Goal: Task Accomplishment & Management: Complete application form

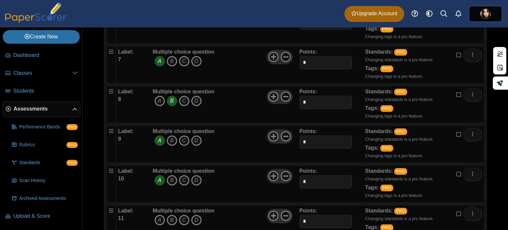
scroll to position [354, 0]
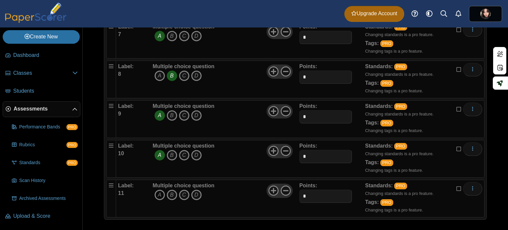
click at [160, 191] on icon "A" at bounding box center [159, 194] width 11 height 11
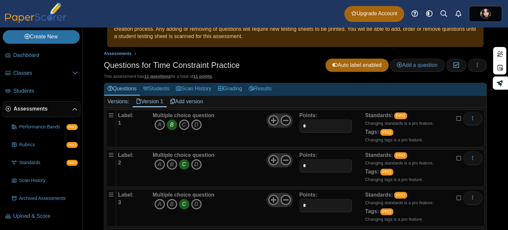
scroll to position [0, 0]
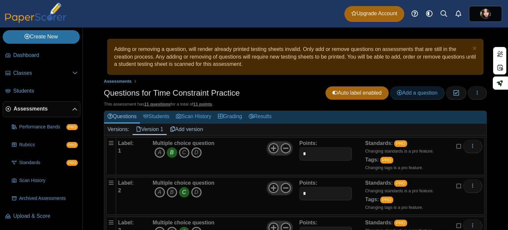
click at [412, 95] on span "Add a question" at bounding box center [417, 93] width 41 height 6
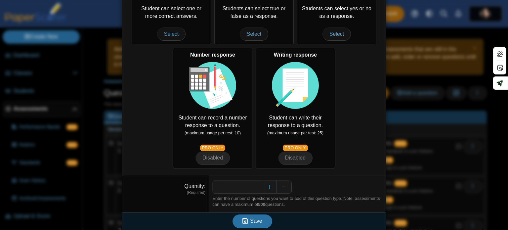
scroll to position [139, 0]
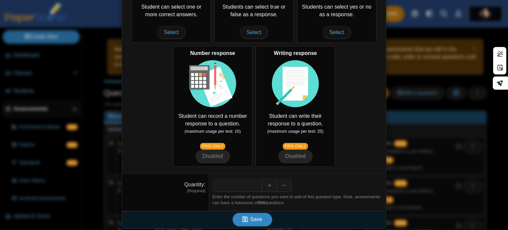
click at [245, 213] on button "Save" at bounding box center [252, 219] width 40 height 13
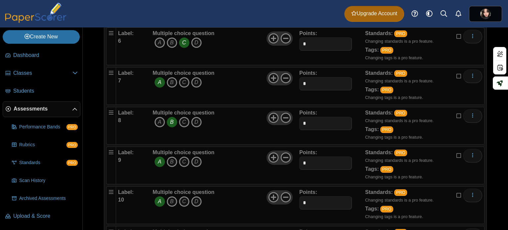
scroll to position [354, 0]
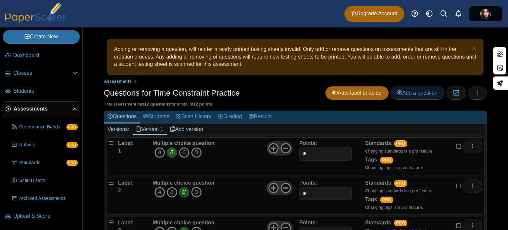
click at [420, 93] on span "Add a question" at bounding box center [417, 93] width 41 height 6
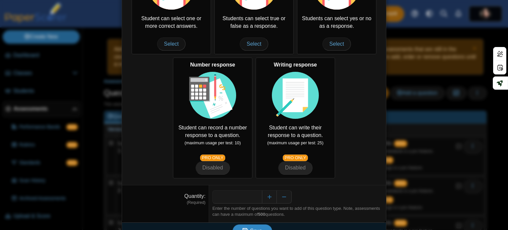
scroll to position [139, 0]
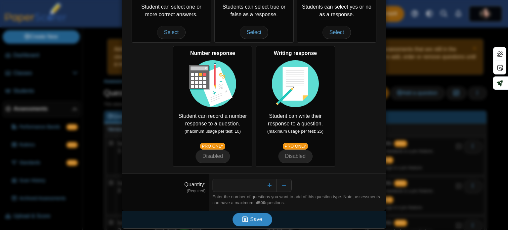
click at [257, 216] on span "Save" at bounding box center [256, 219] width 12 height 6
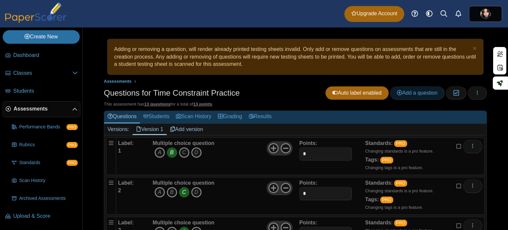
click at [390, 89] on link "Add a question" at bounding box center [417, 92] width 55 height 13
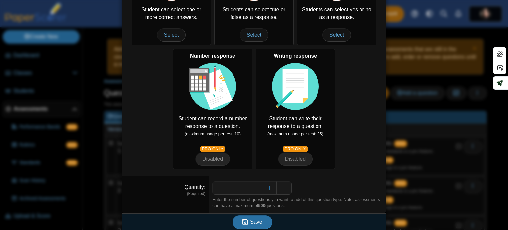
scroll to position [139, 0]
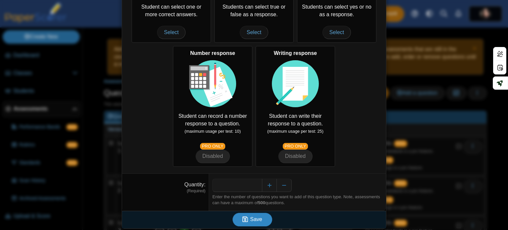
click at [244, 214] on button "Save" at bounding box center [252, 219] width 40 height 13
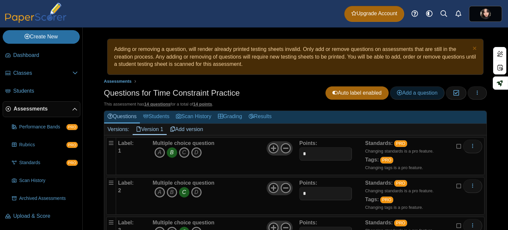
click at [402, 87] on link "Add a question" at bounding box center [417, 92] width 55 height 13
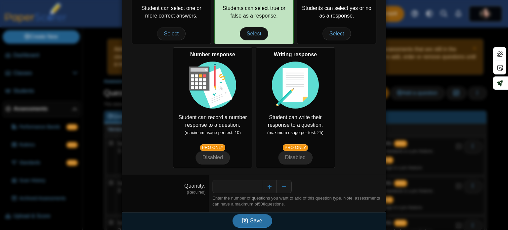
scroll to position [139, 0]
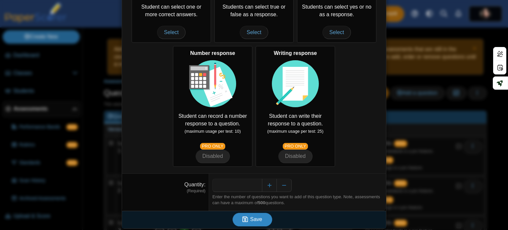
click at [262, 215] on button "Save" at bounding box center [252, 219] width 40 height 13
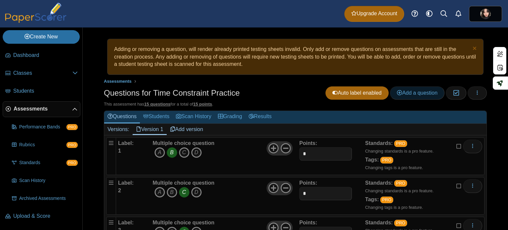
click at [415, 88] on link "Add a question" at bounding box center [417, 92] width 55 height 13
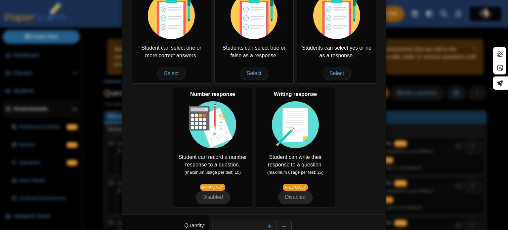
scroll to position [139, 0]
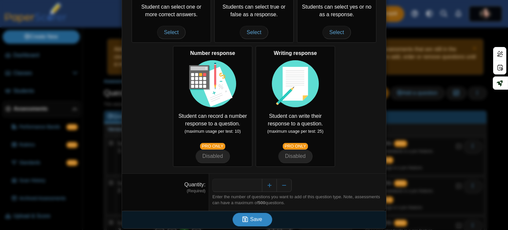
click at [254, 219] on span "Save" at bounding box center [256, 219] width 12 height 6
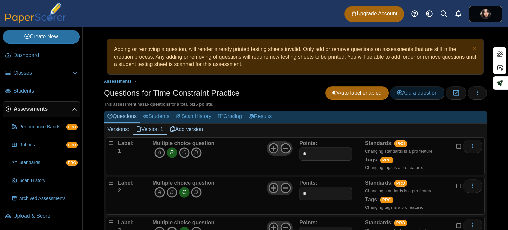
click at [397, 92] on span "Add a question" at bounding box center [417, 93] width 41 height 6
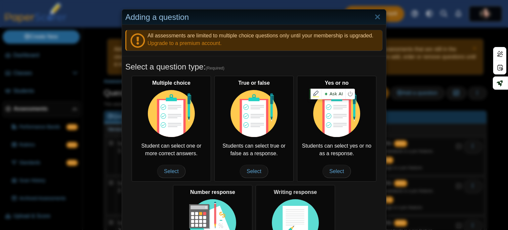
scroll to position [139, 0]
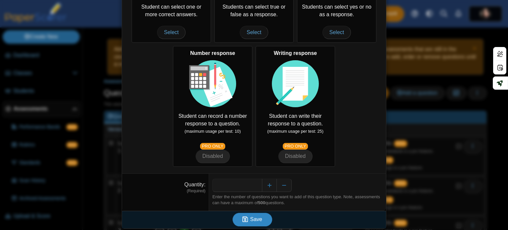
click at [259, 216] on button "Save" at bounding box center [252, 219] width 40 height 13
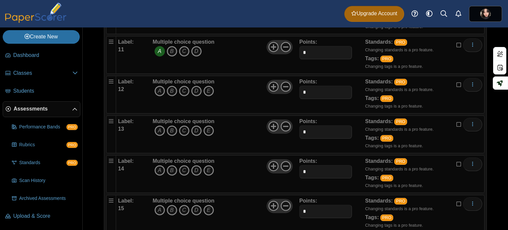
scroll to position [459, 0]
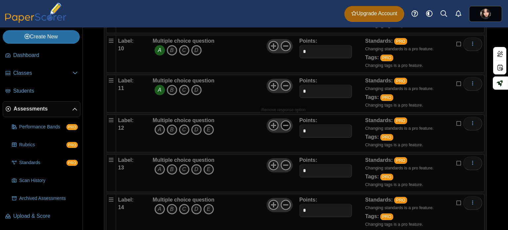
click at [285, 123] on use at bounding box center [285, 125] width 10 height 10
click at [282, 161] on icon at bounding box center [285, 165] width 11 height 11
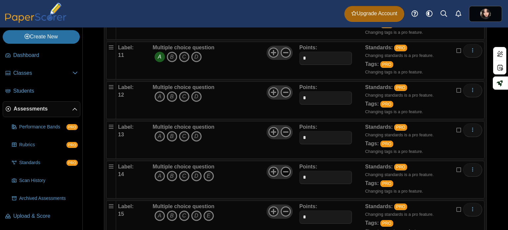
click at [283, 167] on use at bounding box center [285, 172] width 10 height 10
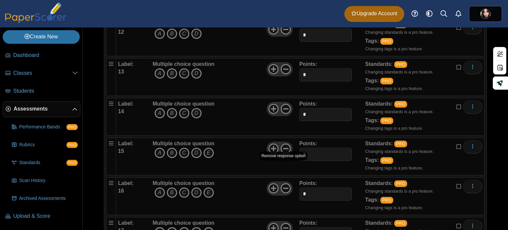
scroll to position [558, 0]
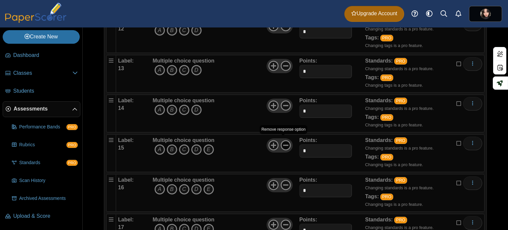
click at [284, 140] on icon at bounding box center [285, 145] width 11 height 11
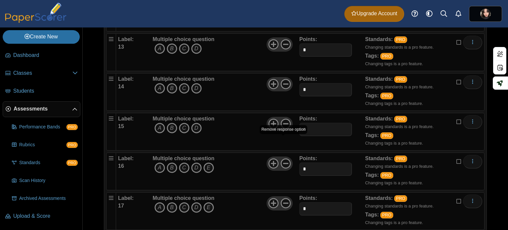
scroll to position [591, 0]
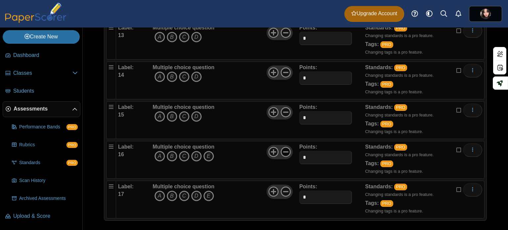
click at [283, 146] on icon at bounding box center [285, 151] width 11 height 11
click at [286, 189] on icon at bounding box center [285, 191] width 11 height 11
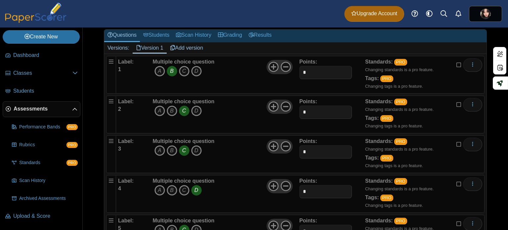
scroll to position [0, 0]
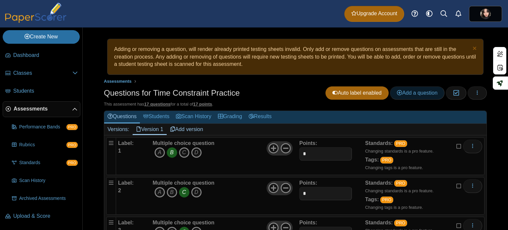
click at [408, 93] on span "Add a question" at bounding box center [417, 93] width 41 height 6
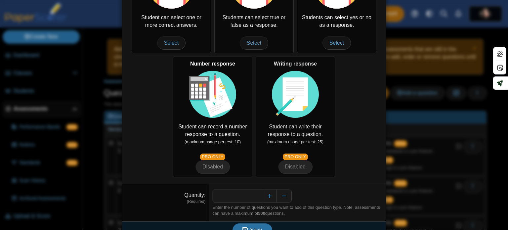
scroll to position [139, 0]
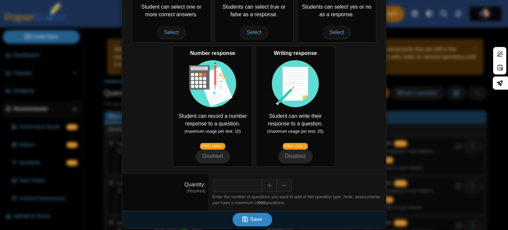
click at [250, 216] on span "Save" at bounding box center [256, 219] width 12 height 6
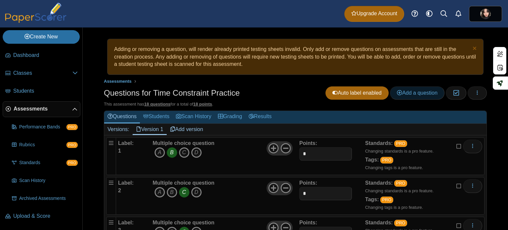
click at [405, 97] on link "Add a question" at bounding box center [417, 92] width 55 height 13
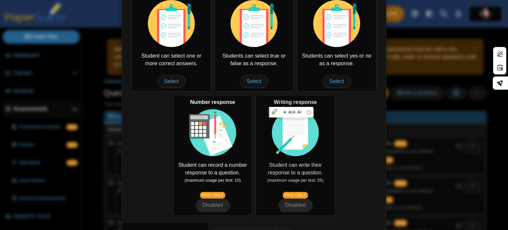
scroll to position [139, 0]
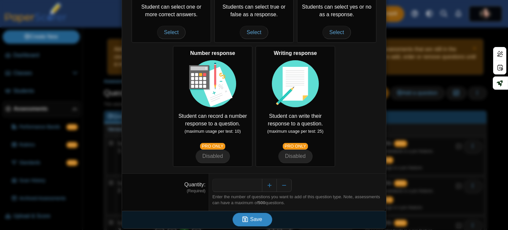
click at [248, 220] on icon "submit" at bounding box center [246, 218] width 8 height 7
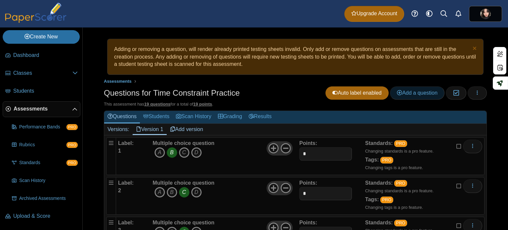
click at [398, 90] on span "Add a question" at bounding box center [417, 93] width 41 height 6
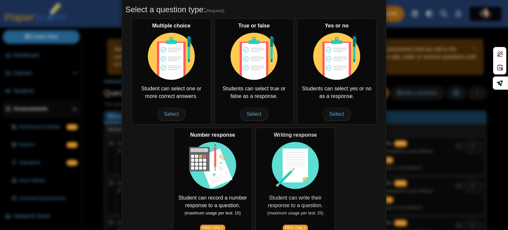
scroll to position [139, 0]
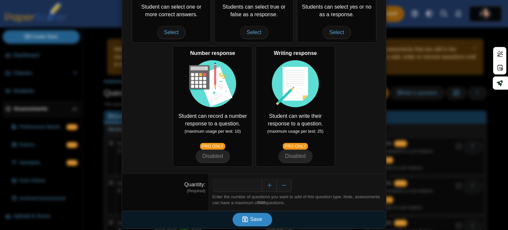
click at [259, 214] on button "Save" at bounding box center [252, 219] width 40 height 13
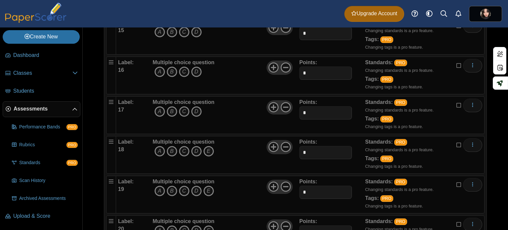
scroll to position [644, 0]
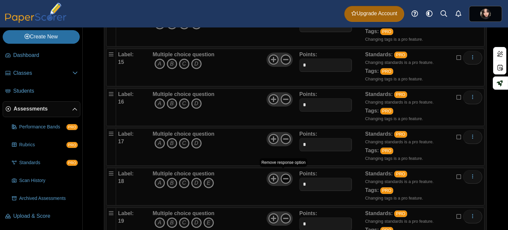
click at [283, 175] on use at bounding box center [285, 179] width 10 height 10
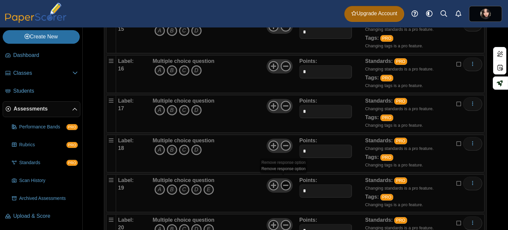
click at [283, 180] on icon at bounding box center [285, 185] width 11 height 11
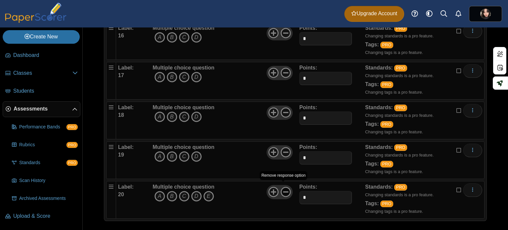
click at [282, 186] on icon at bounding box center [285, 191] width 11 height 11
click at [483, 12] on img at bounding box center [485, 14] width 11 height 11
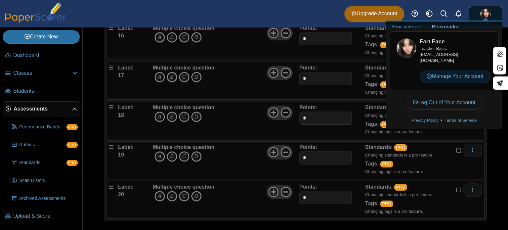
click at [456, 74] on link "Manage Your Account" at bounding box center [454, 76] width 71 height 13
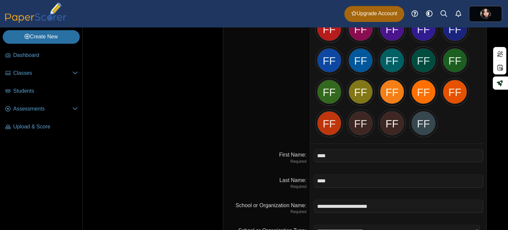
scroll to position [132, 0]
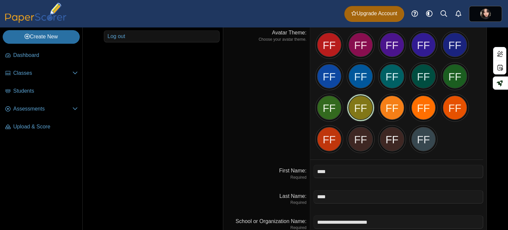
click at [359, 108] on div "FF" at bounding box center [360, 107] width 25 height 25
click at [391, 112] on div "FF" at bounding box center [391, 107] width 25 height 25
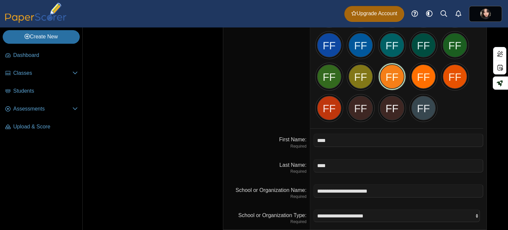
scroll to position [186, 0]
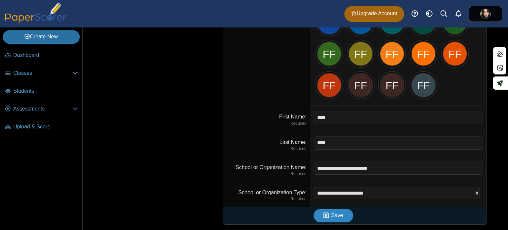
click at [325, 214] on use "submit" at bounding box center [326, 215] width 6 height 6
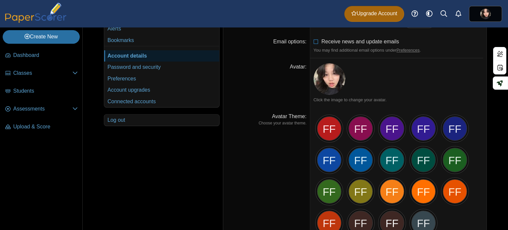
scroll to position [165, 0]
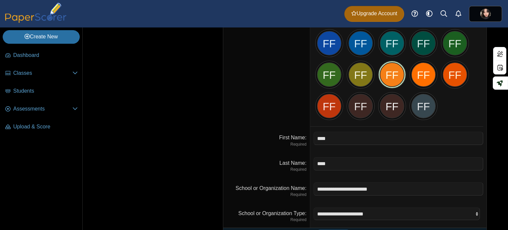
click at [386, 80] on div "FF" at bounding box center [391, 74] width 25 height 25
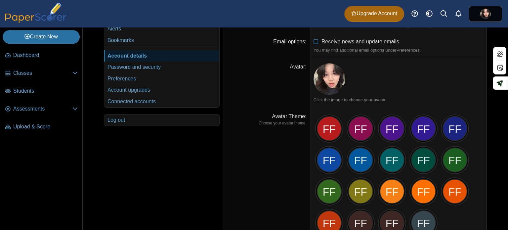
scroll to position [33, 0]
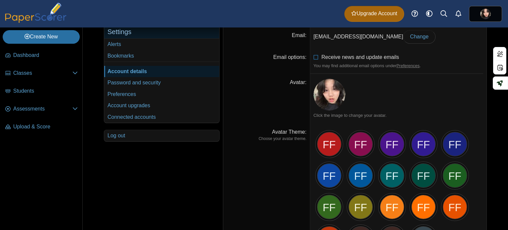
click at [337, 101] on img at bounding box center [329, 95] width 32 height 32
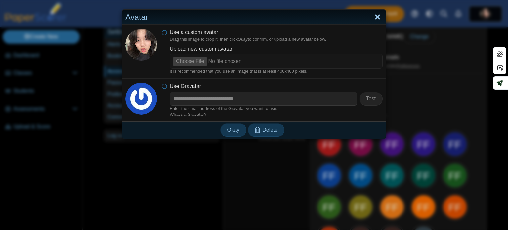
click at [372, 14] on link "Close" at bounding box center [377, 17] width 10 height 11
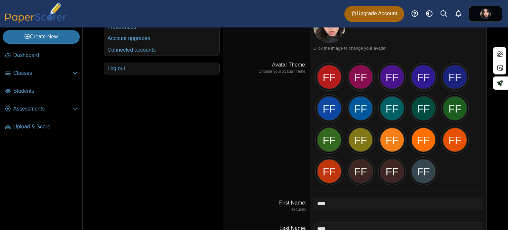
scroll to position [120, 0]
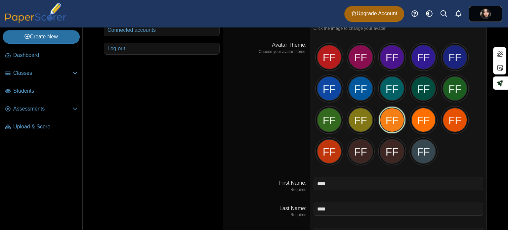
click at [391, 115] on div "FF" at bounding box center [391, 119] width 25 height 25
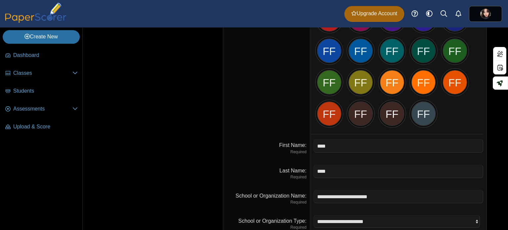
scroll to position [186, 0]
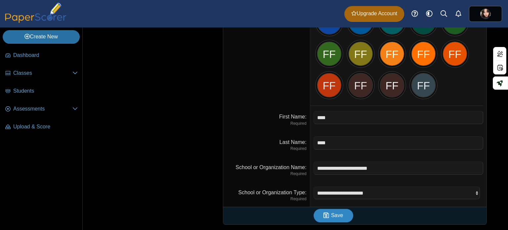
click at [346, 217] on button "Save" at bounding box center [333, 215] width 40 height 13
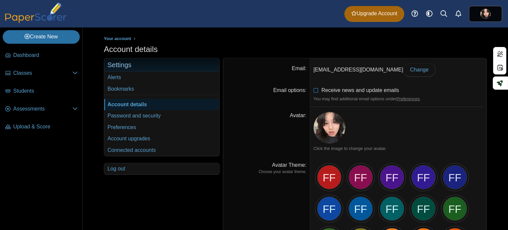
click at [266, 46] on div "Account details" at bounding box center [295, 50] width 383 height 13
click at [26, 67] on link "Classes" at bounding box center [42, 73] width 78 height 16
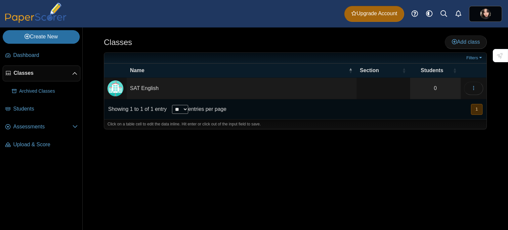
click at [205, 90] on td "SAT English" at bounding box center [242, 88] width 230 height 21
click at [111, 86] on img "Locally created class" at bounding box center [115, 88] width 16 height 16
click at [113, 93] on img "Locally created class" at bounding box center [115, 88] width 16 height 16
click at [53, 132] on link "Assessments" at bounding box center [42, 127] width 78 height 16
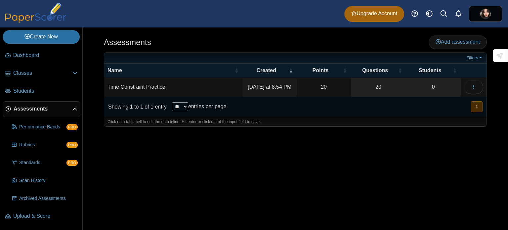
click at [202, 94] on td "Time Constraint Practice" at bounding box center [173, 87] width 138 height 19
click at [430, 114] on div "Showing 1 to 1 of 1 entry ** ** ** *** entries per page « Prev 1 Next »" at bounding box center [295, 107] width 382 height 20
click at [409, 57] on ul at bounding box center [285, 58] width 357 height 7
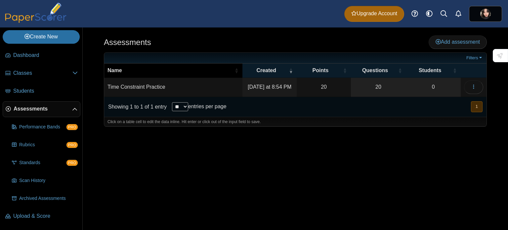
click at [116, 72] on span "Name" at bounding box center [114, 70] width 15 height 6
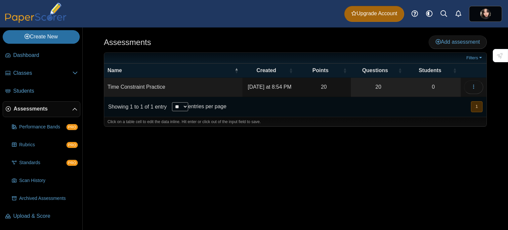
click at [181, 56] on ul at bounding box center [285, 58] width 357 height 7
click at [170, 112] on div "Showing 1 to 1 of 1 entry ** ** ** *** entries per page" at bounding box center [165, 107] width 122 height 20
click at [472, 88] on icon "button" at bounding box center [473, 86] width 5 height 5
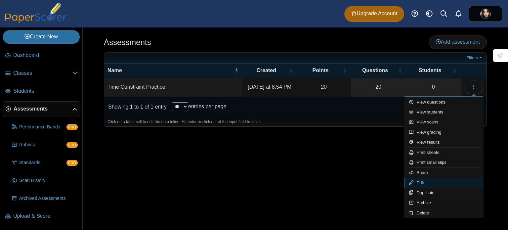
click at [434, 181] on link "Edit" at bounding box center [443, 183] width 79 height 10
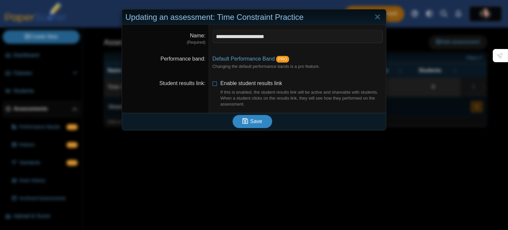
click at [252, 120] on span "Save" at bounding box center [256, 121] width 12 height 6
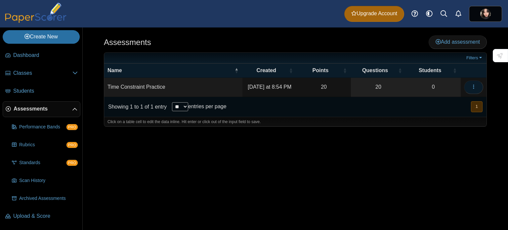
click at [473, 88] on icon "button" at bounding box center [473, 86] width 5 height 5
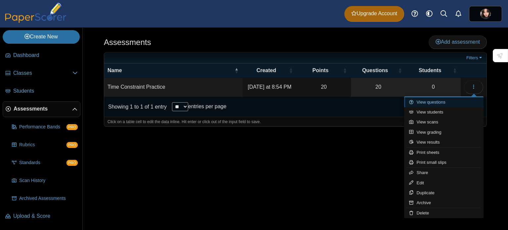
click at [450, 101] on link "View questions" at bounding box center [443, 102] width 79 height 10
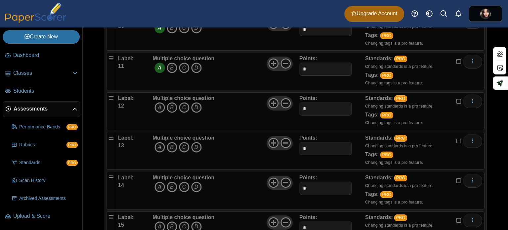
scroll to position [496, 0]
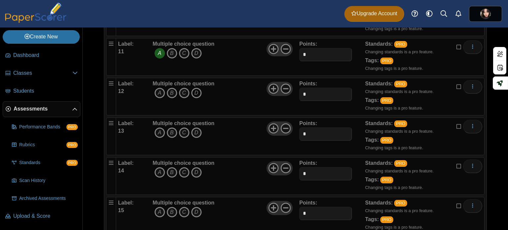
click at [195, 89] on icon "D" at bounding box center [196, 93] width 11 height 11
click at [179, 130] on icon "C" at bounding box center [184, 132] width 11 height 11
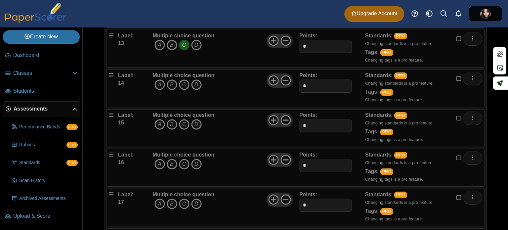
scroll to position [545, 0]
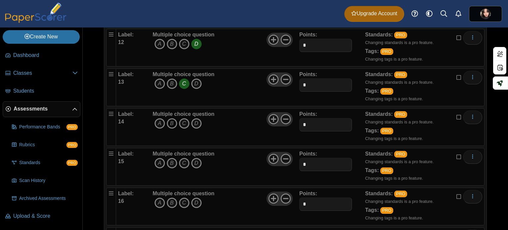
click at [169, 119] on icon "B" at bounding box center [172, 123] width 11 height 11
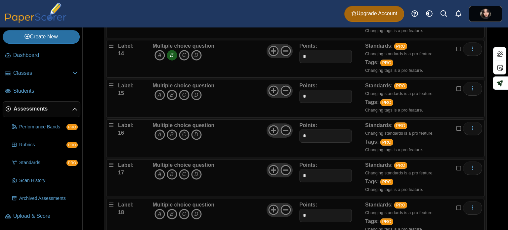
scroll to position [677, 0]
